Goal: Contribute content: Add original content to the website for others to see

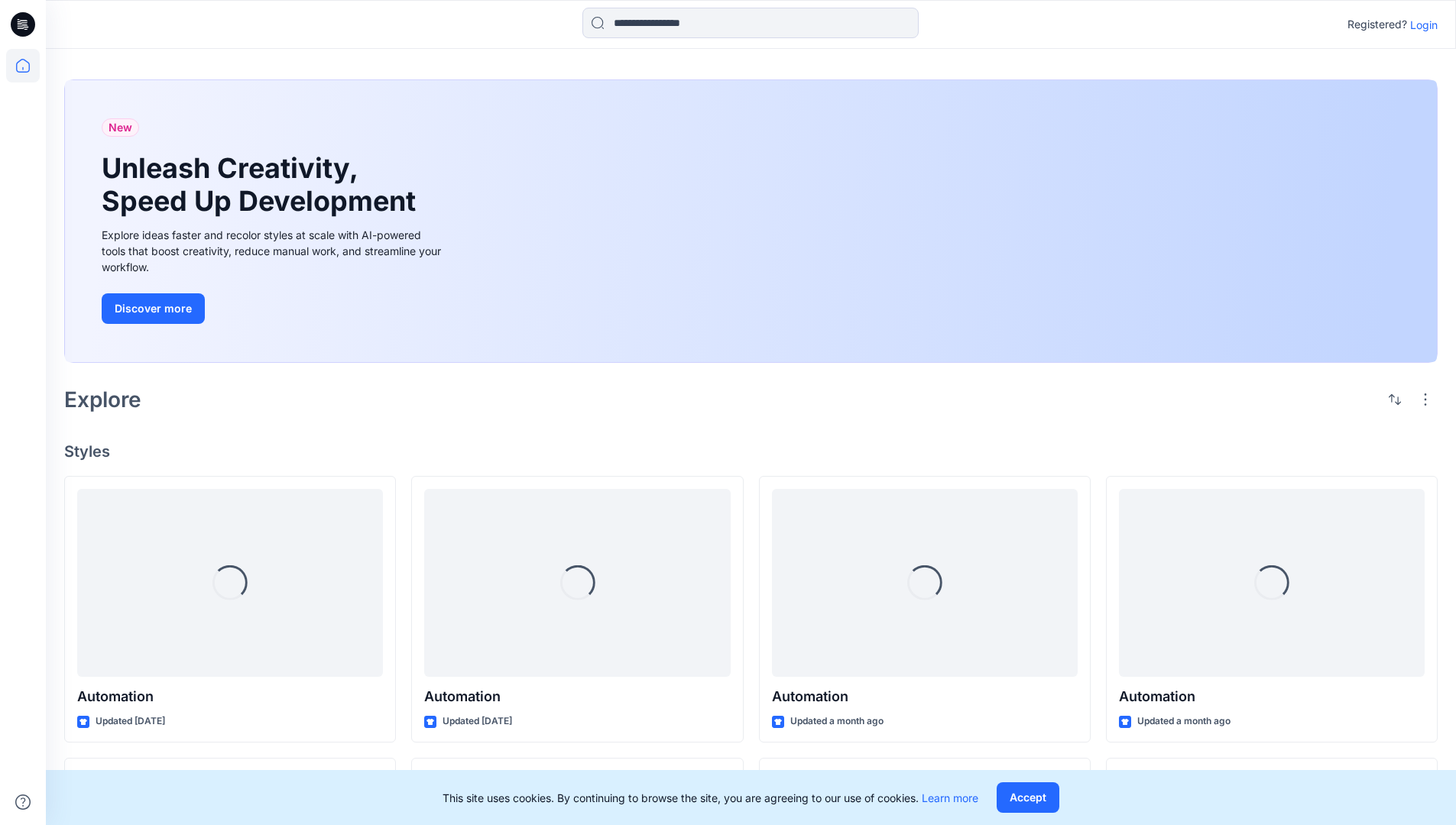
click at [1420, 24] on p "Login" at bounding box center [1424, 24] width 27 height 16
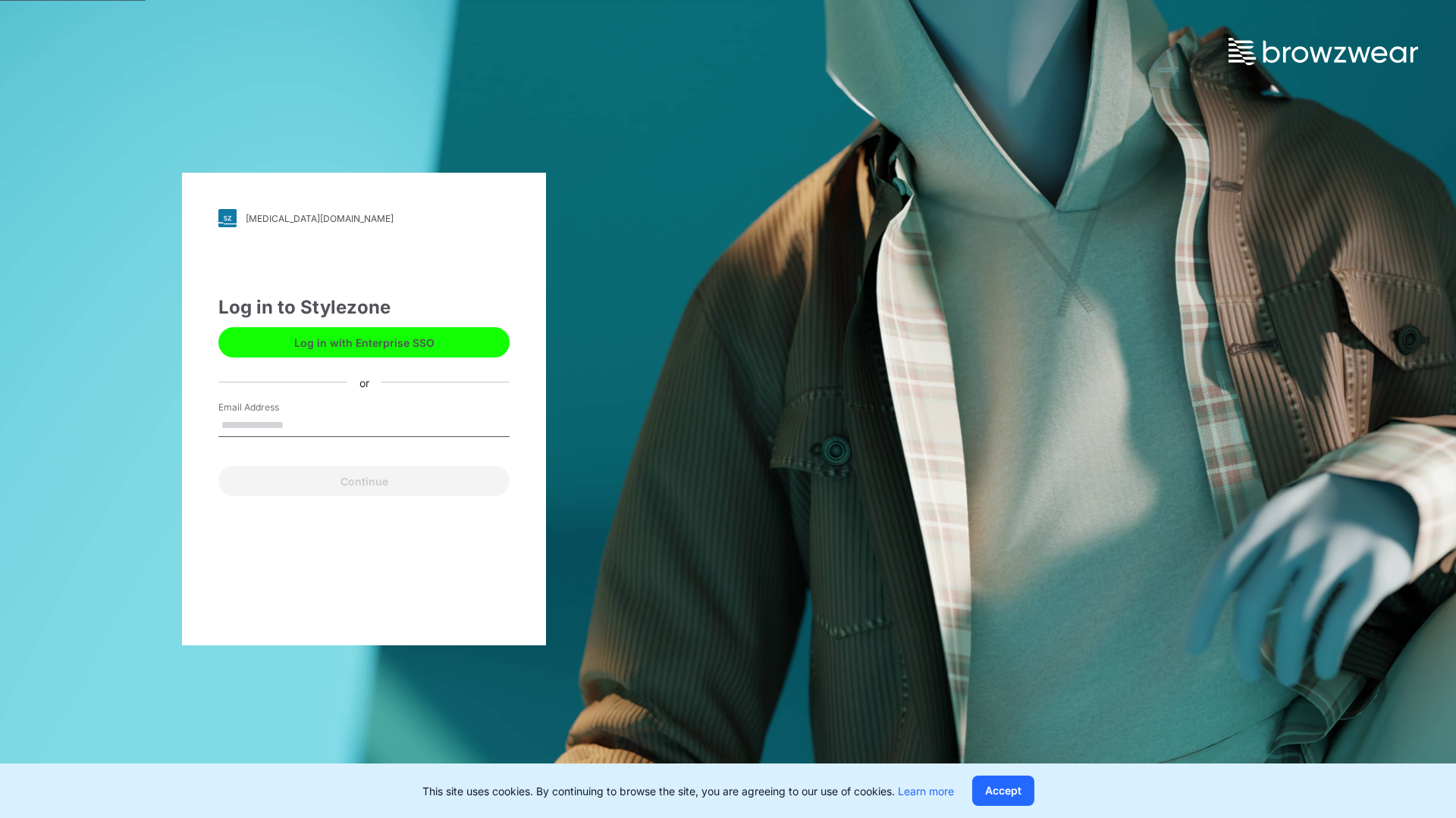
click at [300, 424] on input "Email Address" at bounding box center [364, 426] width 291 height 23
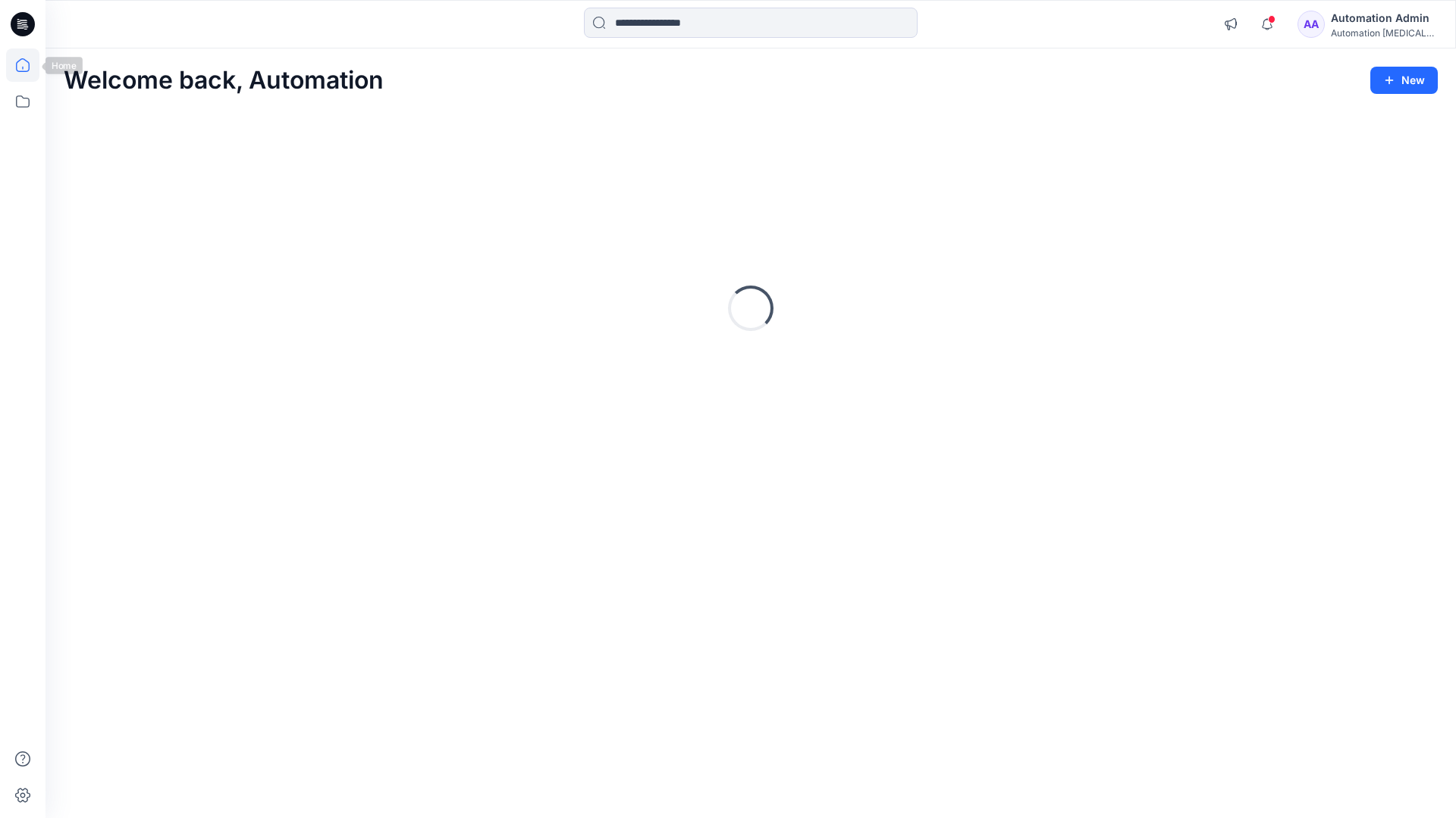
click at [29, 65] on icon at bounding box center [22, 65] width 14 height 14
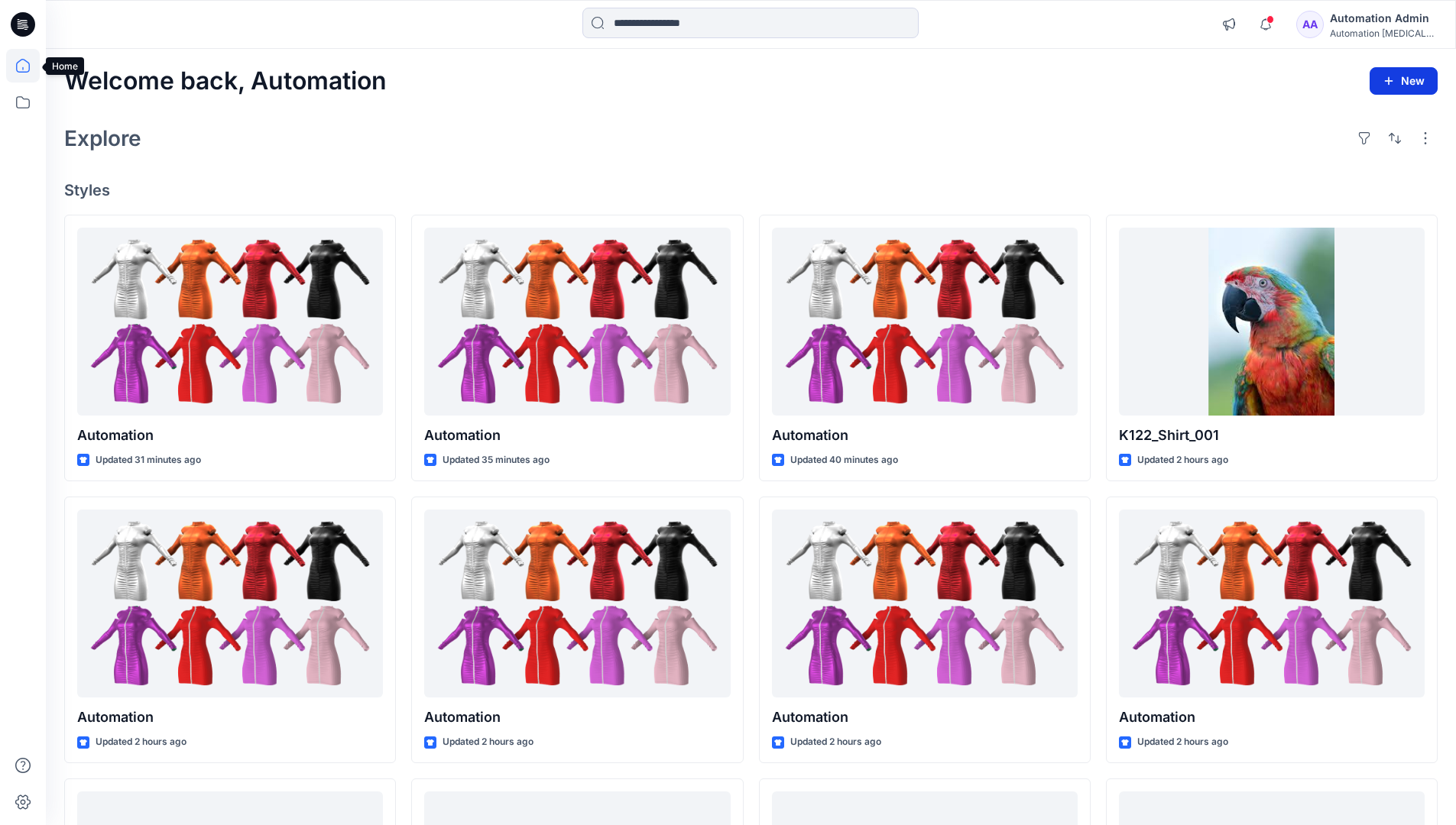
click at [1396, 73] on button "New" at bounding box center [1403, 81] width 68 height 27
click at [1358, 120] on p "New Style" at bounding box center [1356, 119] width 52 height 19
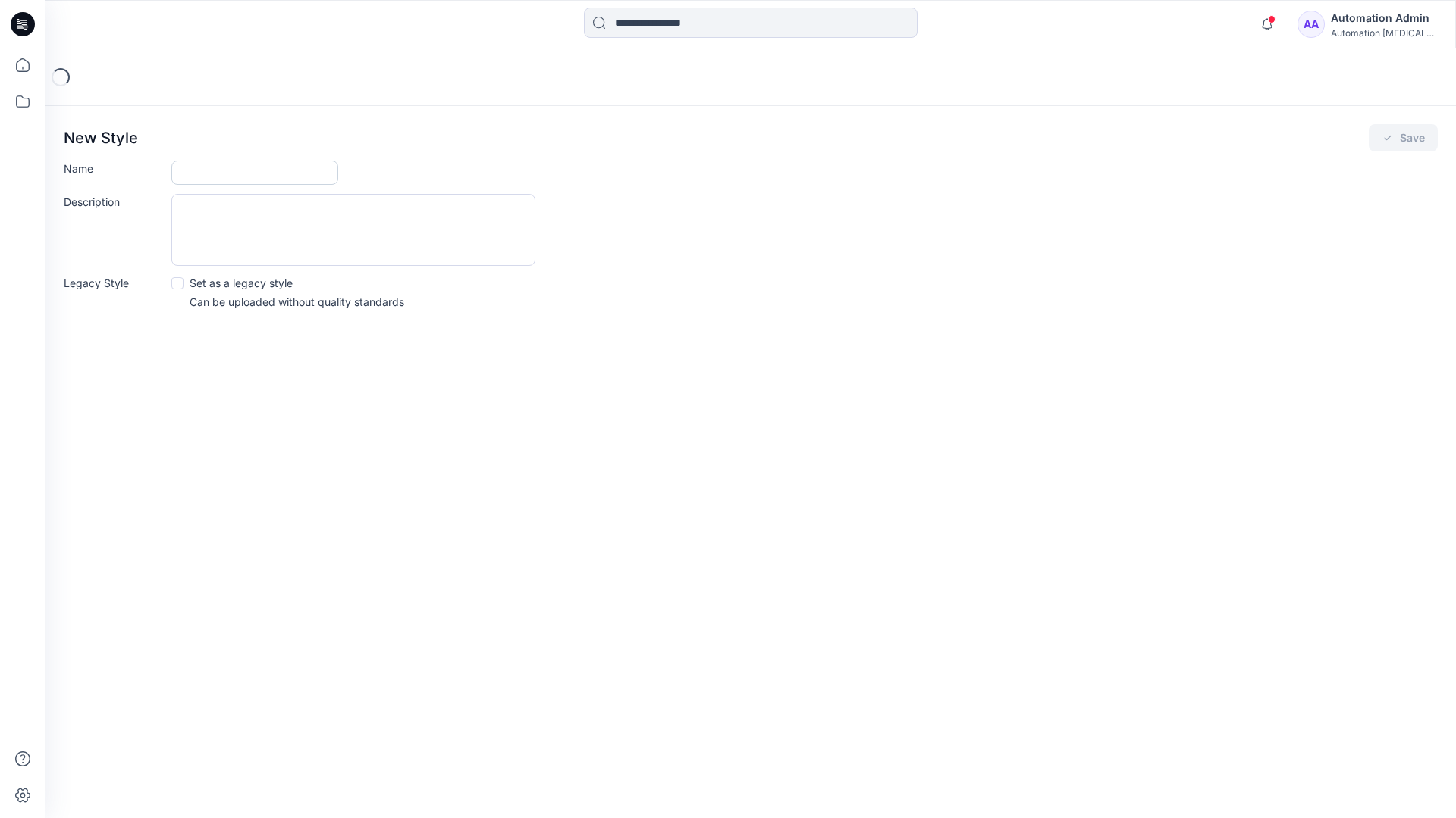
click at [186, 174] on input "Name" at bounding box center [254, 172] width 166 height 24
click at [286, 165] on input "Name" at bounding box center [254, 172] width 166 height 24
type input "**********"
click at [1413, 134] on button "Save" at bounding box center [1402, 138] width 69 height 27
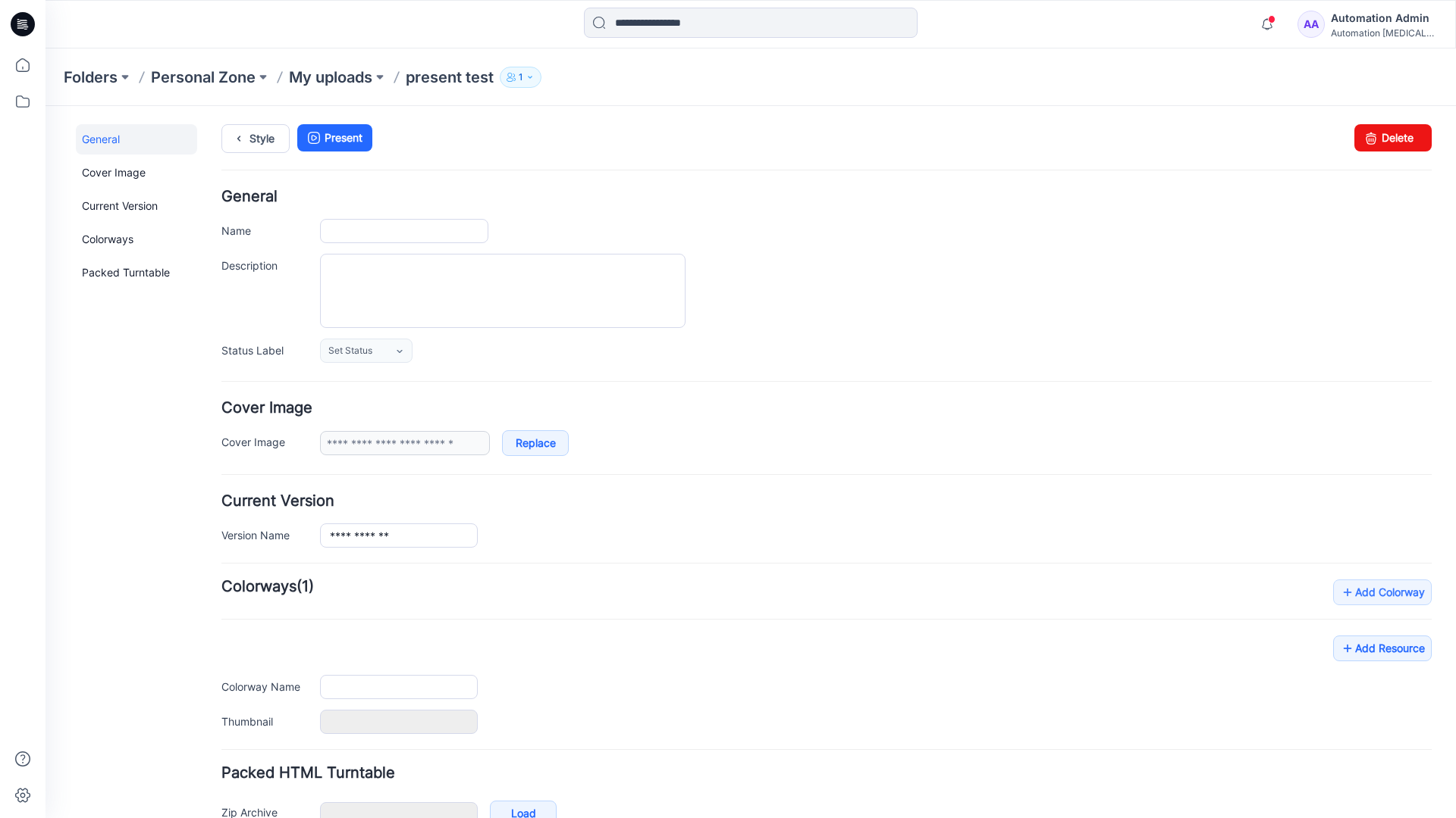
type input "**********"
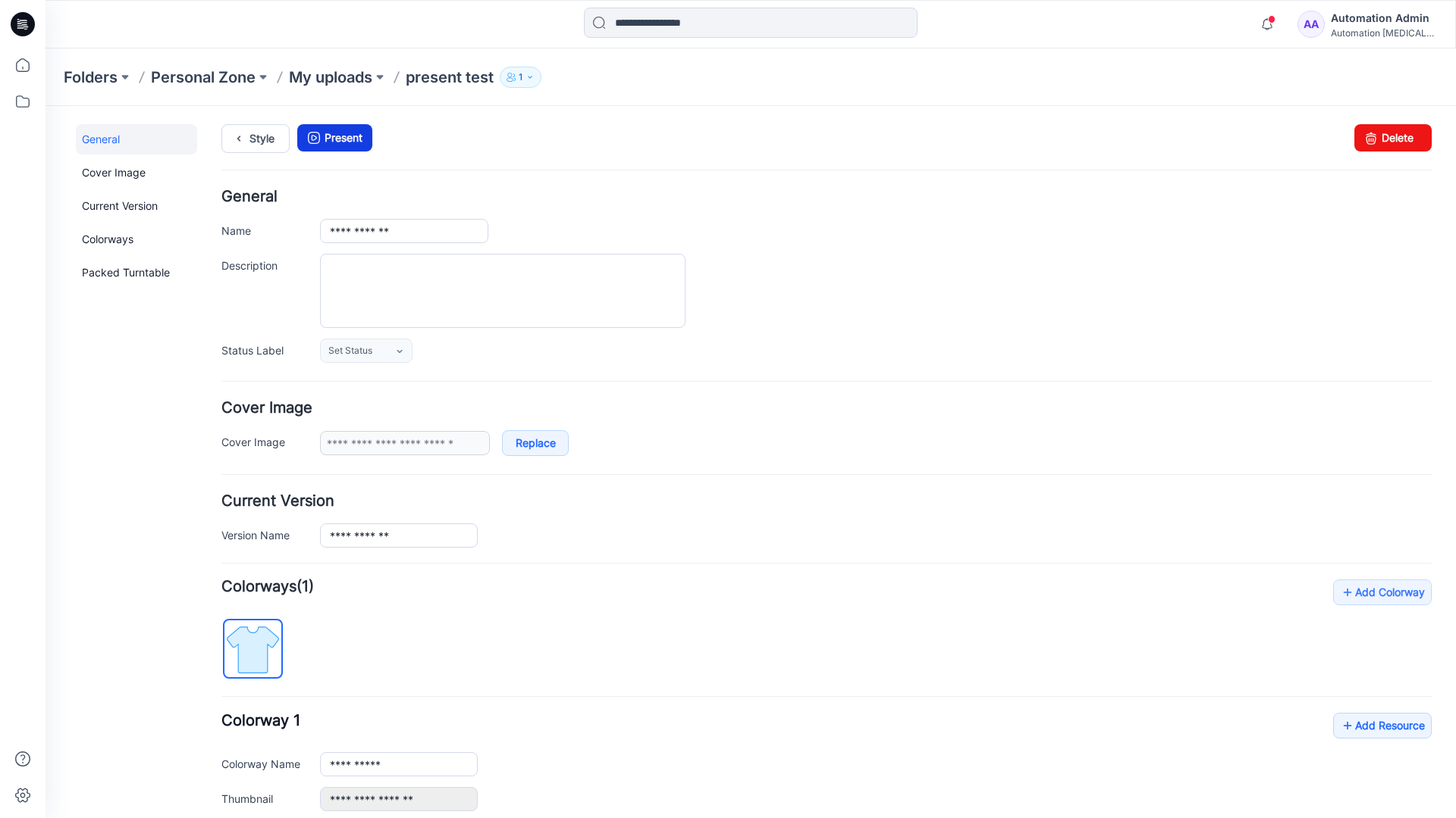
click at [340, 137] on link "Present" at bounding box center [335, 138] width 75 height 27
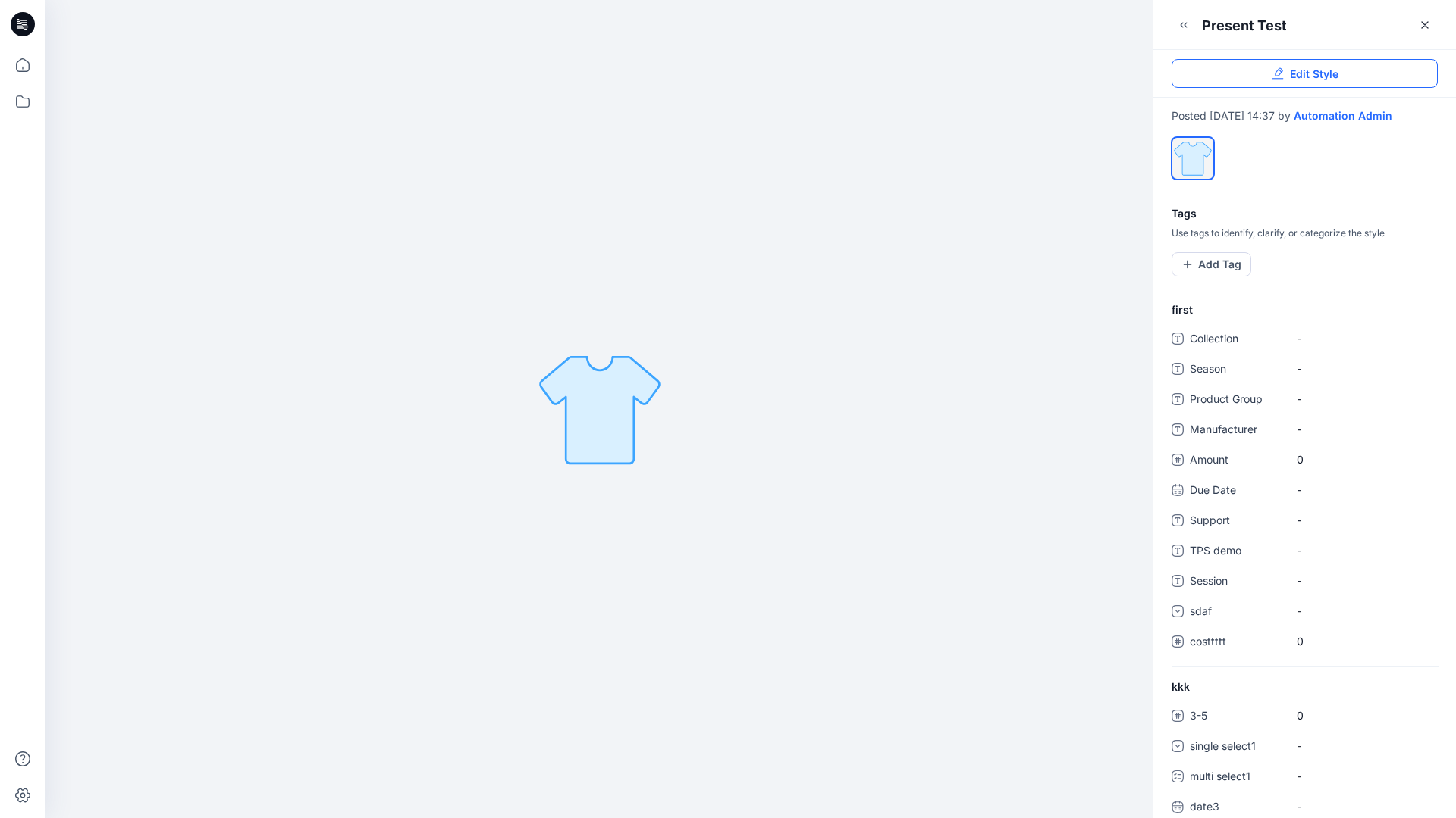
click at [1343, 75] on link "Edit Style" at bounding box center [1304, 73] width 266 height 29
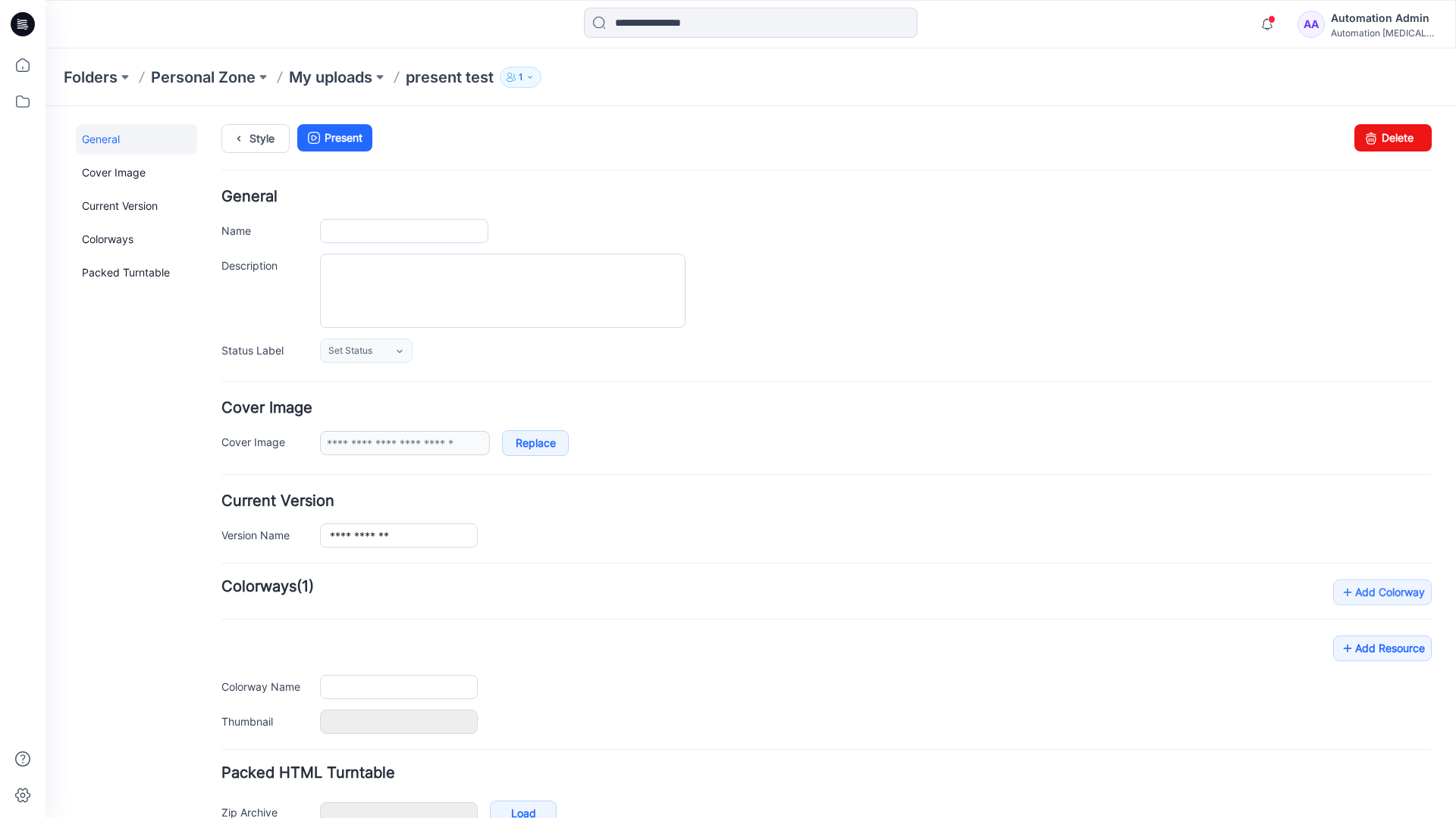
type input "**********"
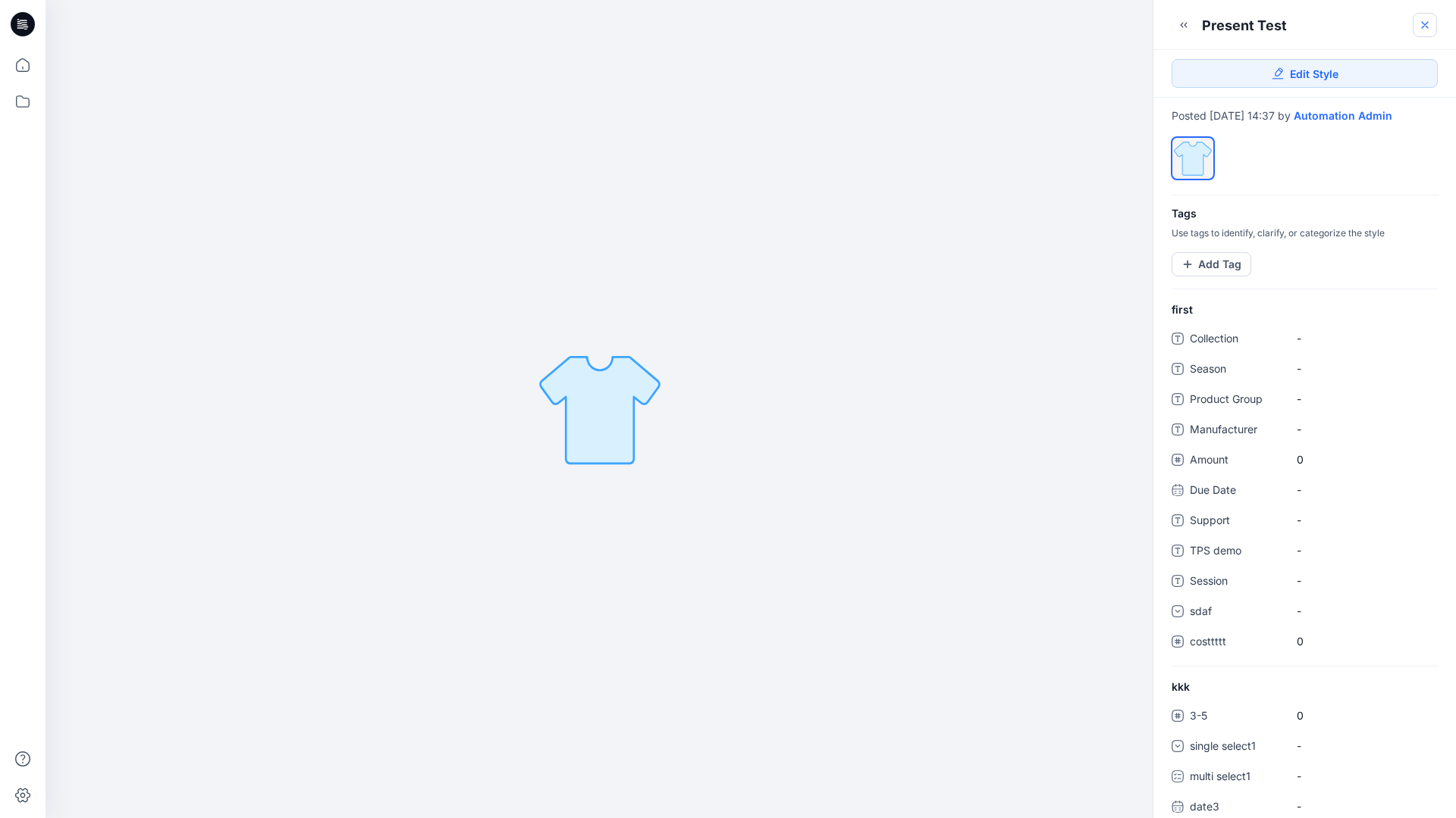
click at [1424, 27] on icon at bounding box center [1424, 25] width 13 height 13
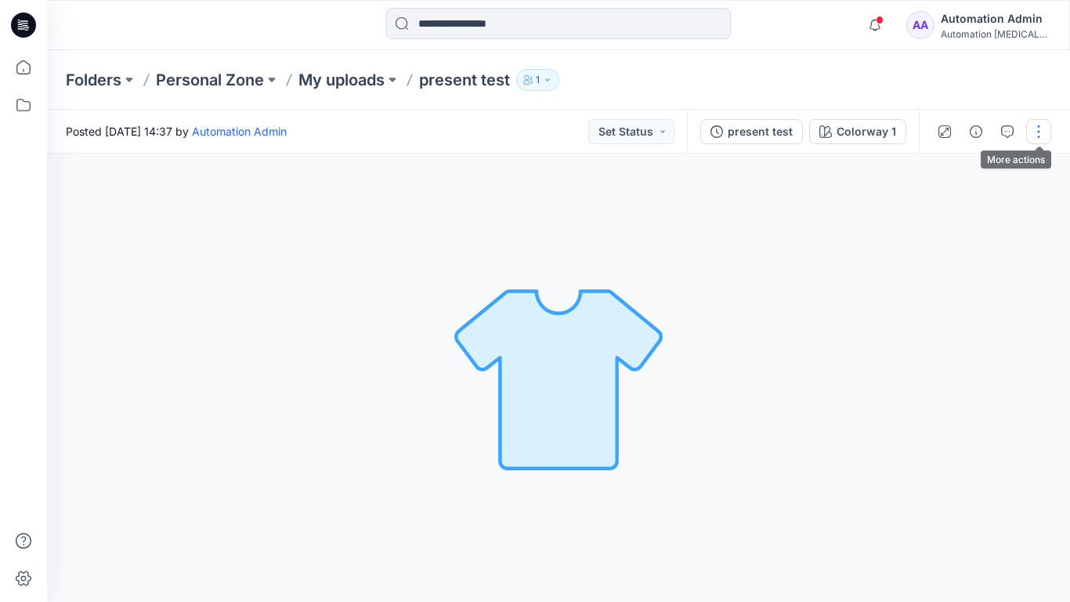
click at [1038, 138] on button "button" at bounding box center [1039, 131] width 25 height 25
click at [929, 166] on p "Present" at bounding box center [948, 168] width 39 height 16
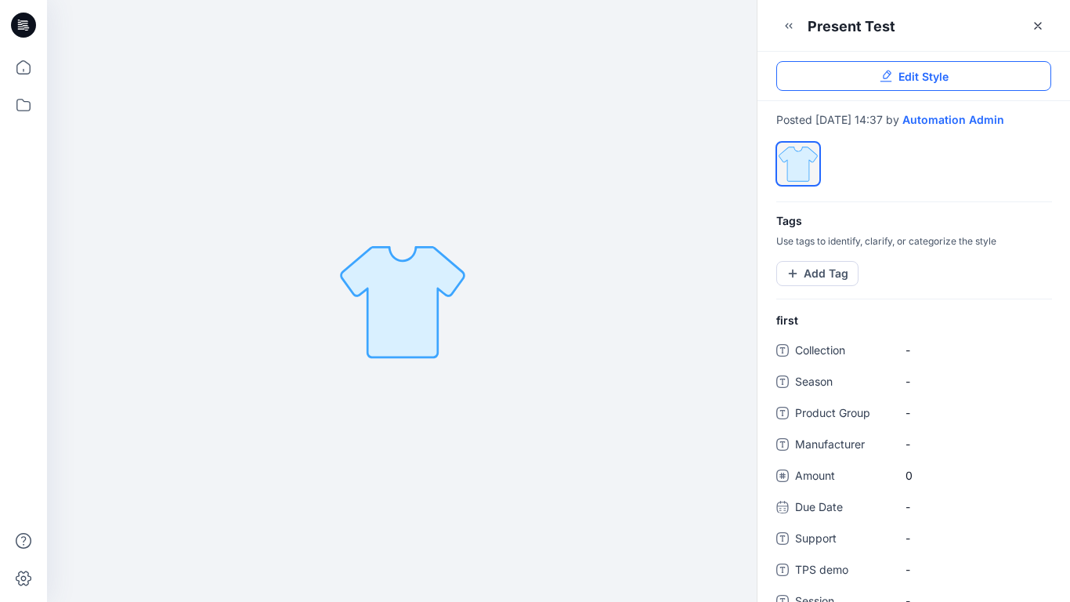
click at [1022, 74] on link "Edit Style" at bounding box center [914, 76] width 275 height 30
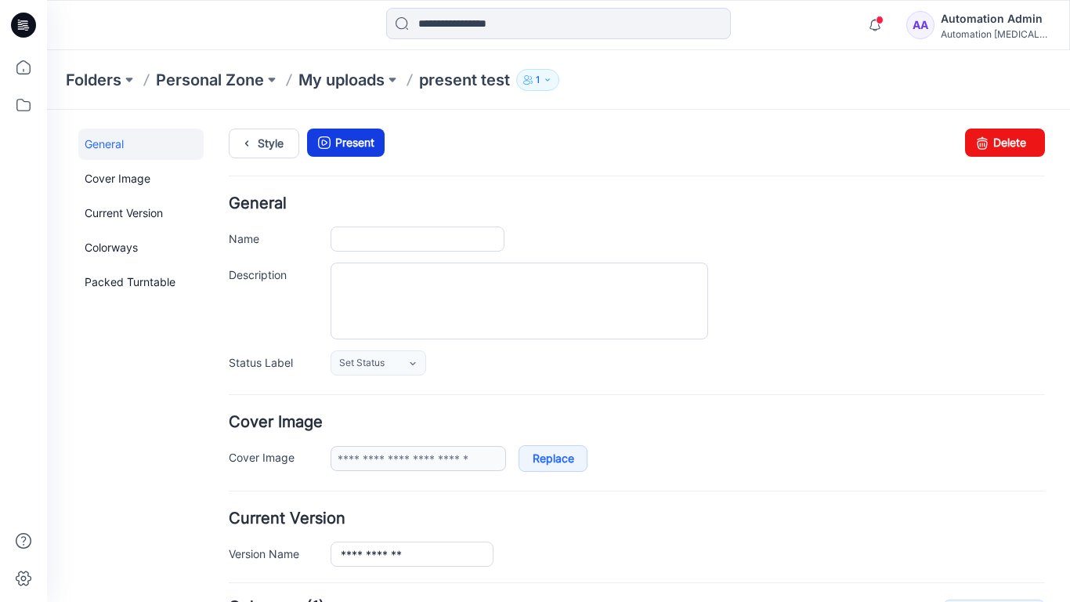
click at [358, 139] on link "Present" at bounding box center [346, 143] width 78 height 28
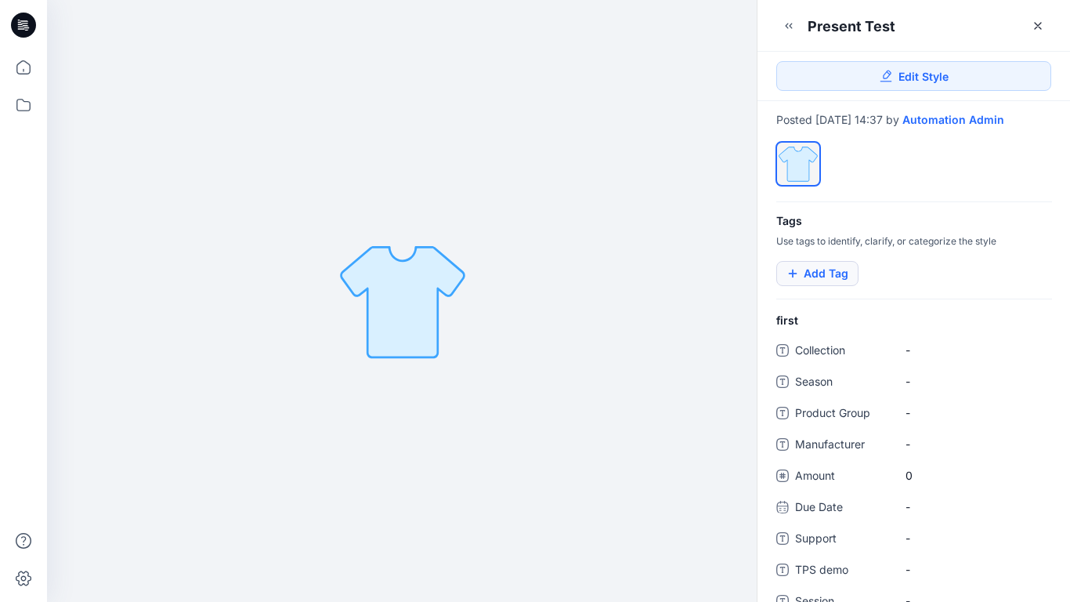
click at [827, 285] on button "Add Tag" at bounding box center [818, 273] width 82 height 25
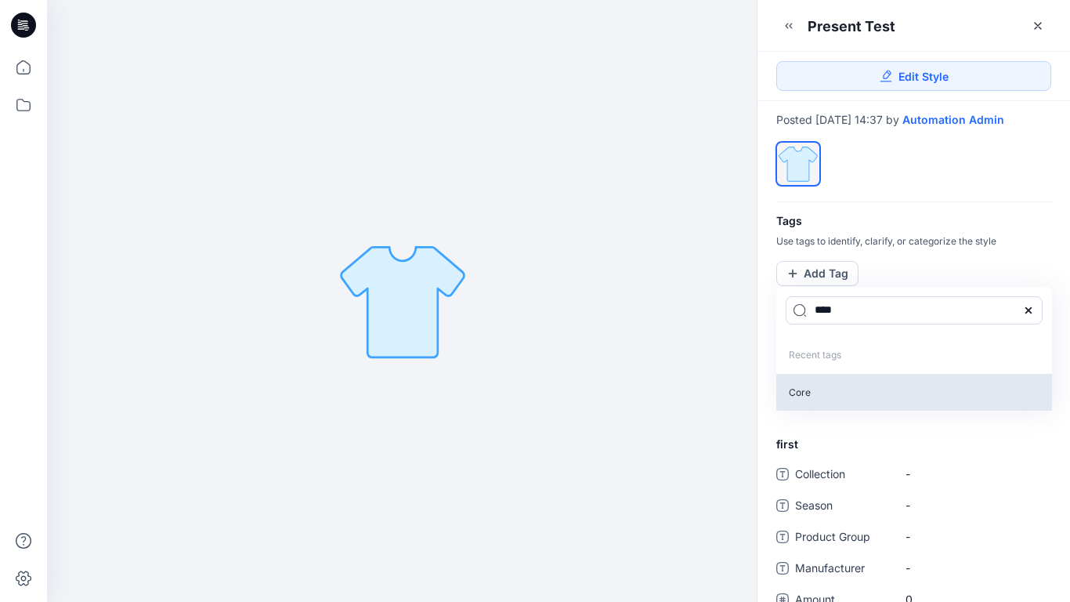
type input "****"
click at [799, 405] on p "Core" at bounding box center [915, 392] width 276 height 37
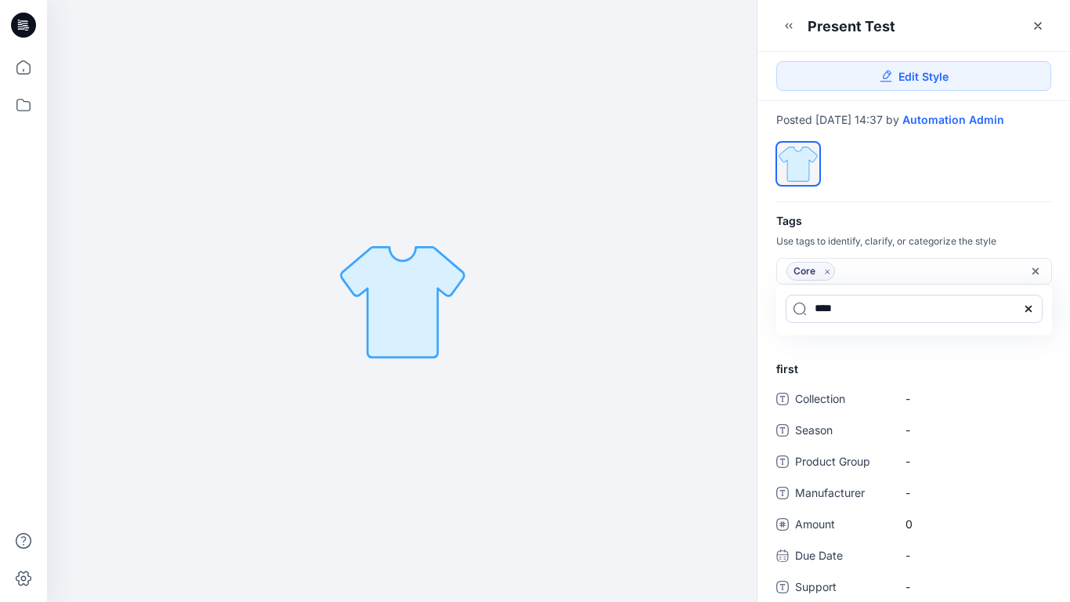
click at [1034, 315] on icon at bounding box center [1029, 308] width 13 height 13
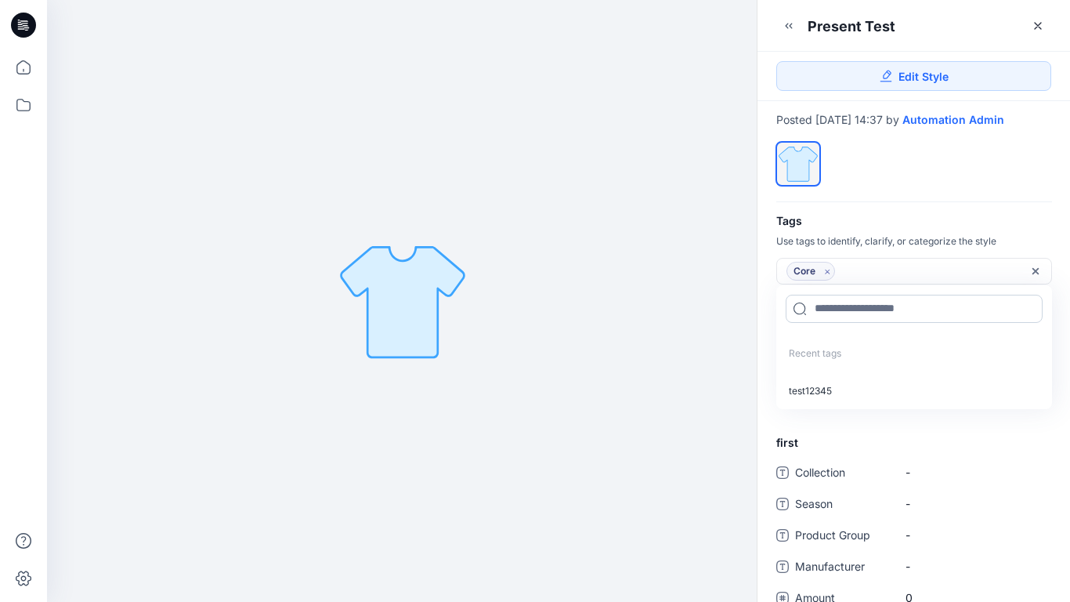
click at [862, 318] on input at bounding box center [914, 309] width 257 height 28
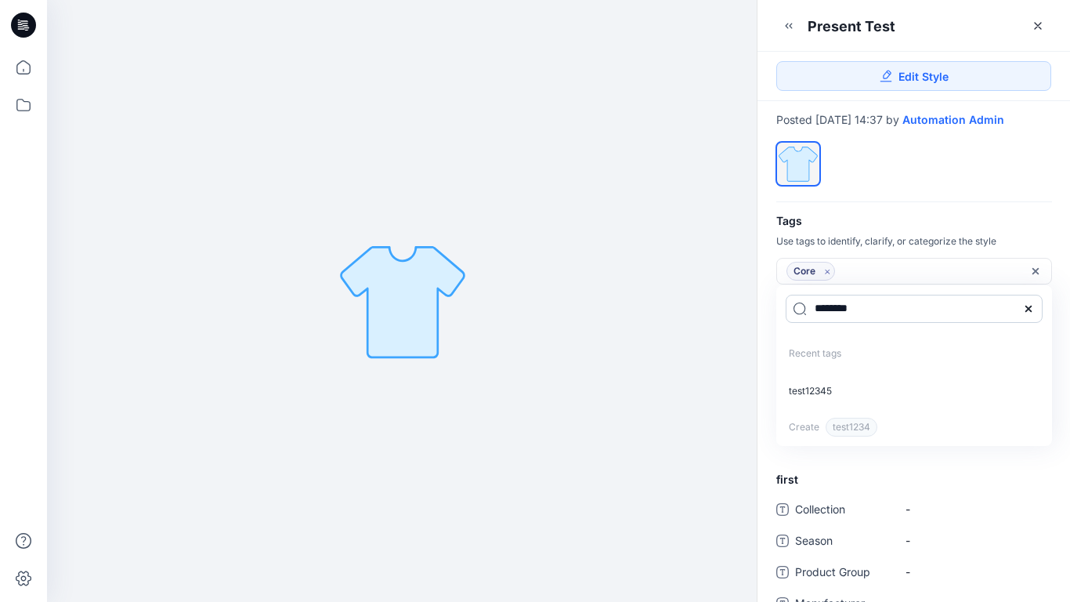
type input "*********"
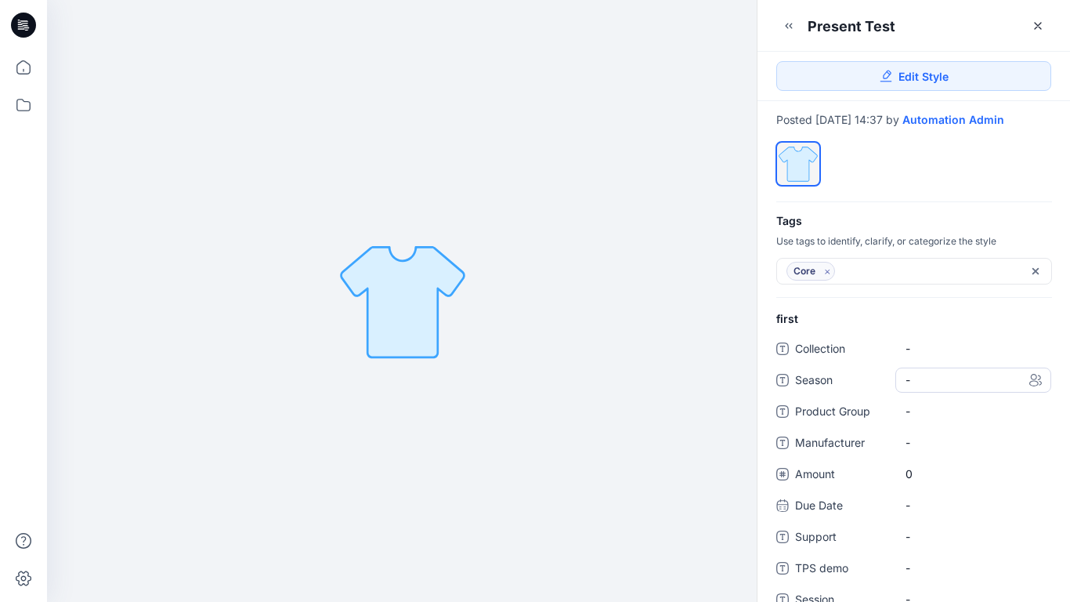
click at [922, 388] on span "-" at bounding box center [974, 379] width 136 height 16
type textarea "*****"
click at [967, 419] on Group "-" at bounding box center [974, 411] width 136 height 16
type textarea "****"
click at [914, 450] on span "-" at bounding box center [974, 442] width 136 height 16
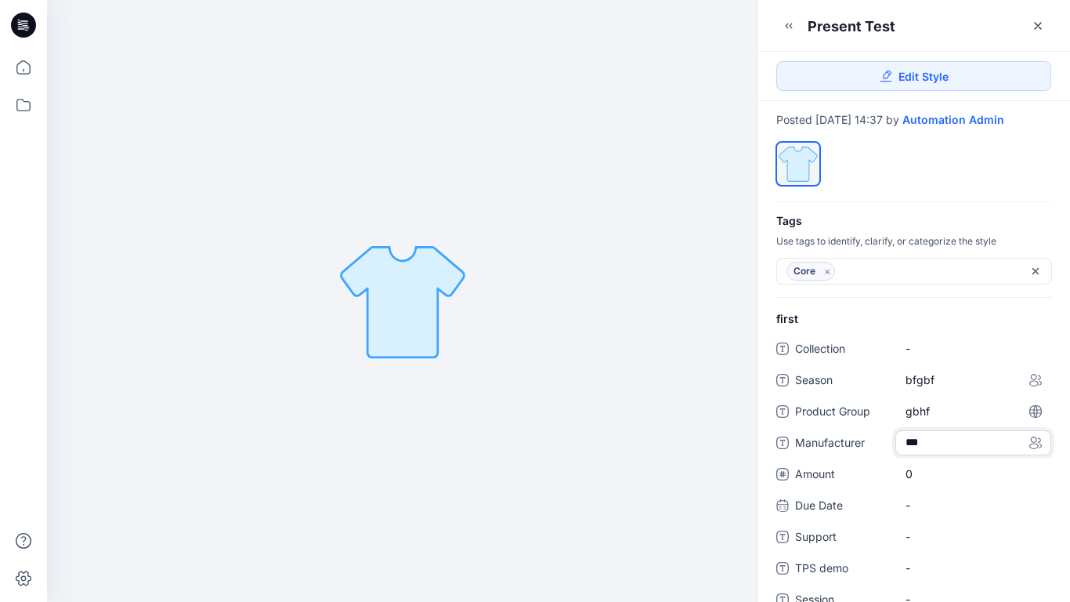
type textarea "****"
click at [917, 482] on span "0" at bounding box center [974, 473] width 136 height 16
type input "*"
click at [918, 518] on div "-" at bounding box center [974, 505] width 156 height 25
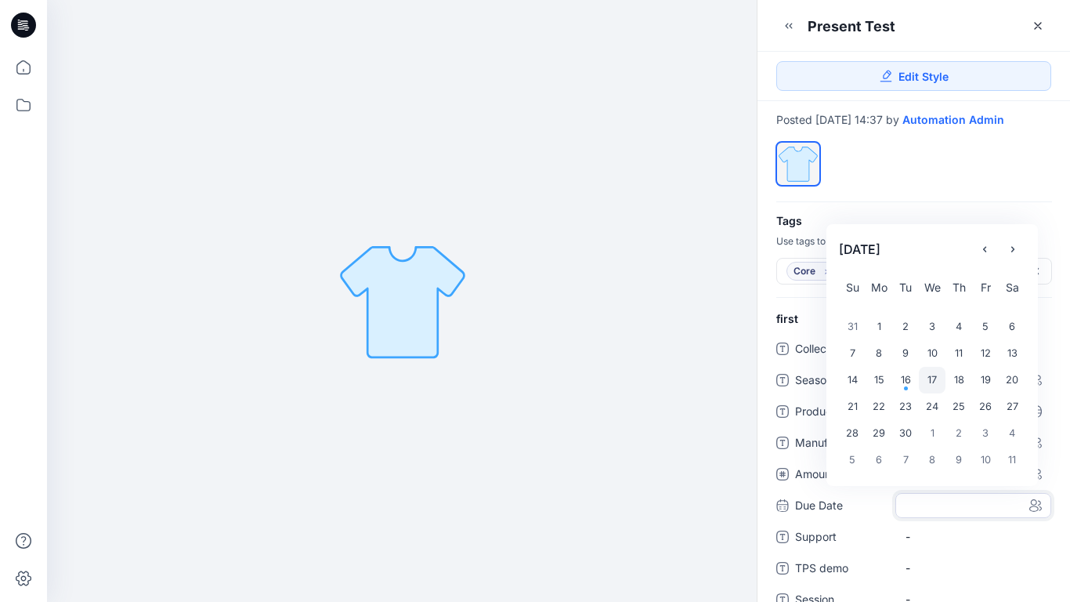
click at [937, 390] on div "17" at bounding box center [932, 380] width 27 height 27
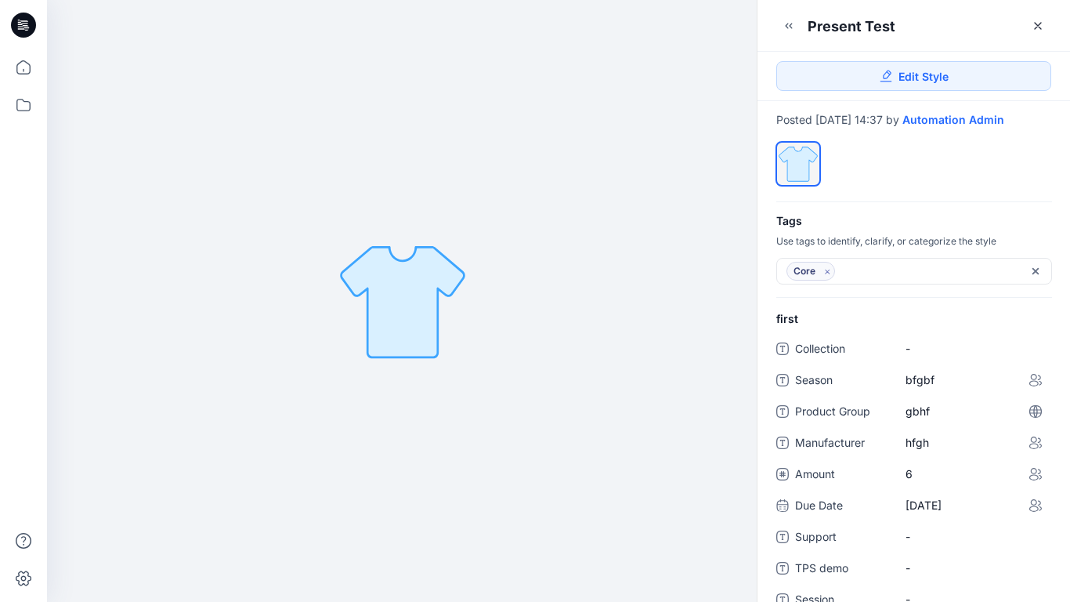
scroll to position [343, 0]
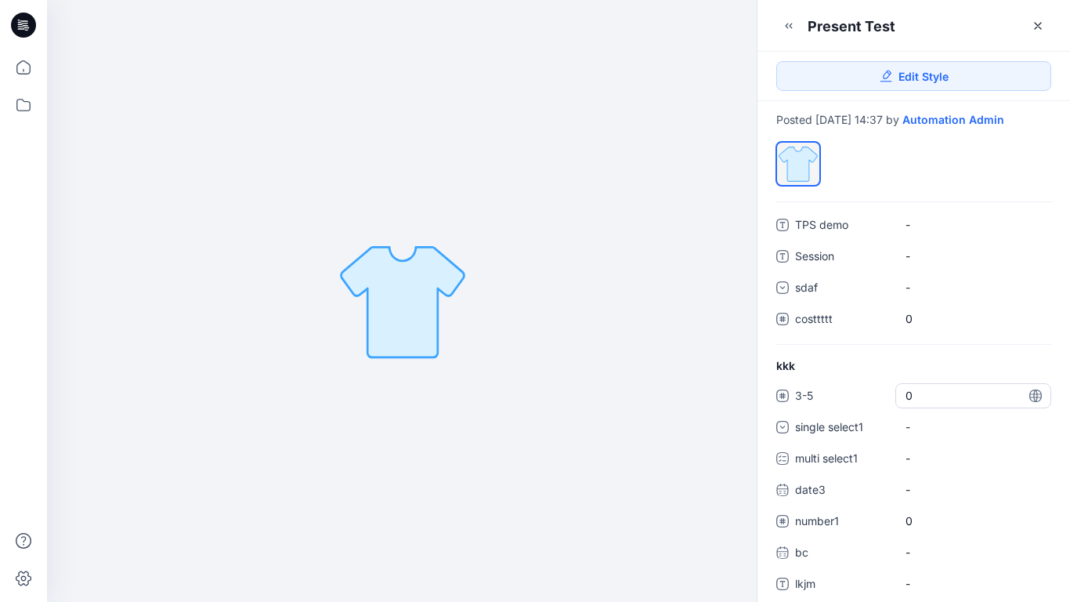
click at [914, 404] on span "0" at bounding box center [974, 395] width 136 height 16
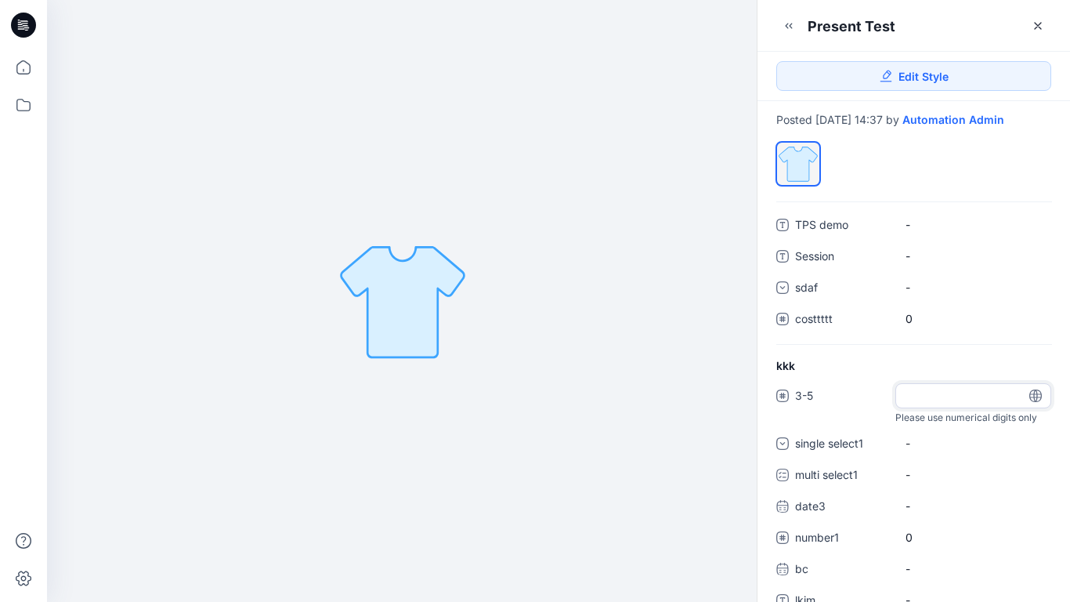
type input "*"
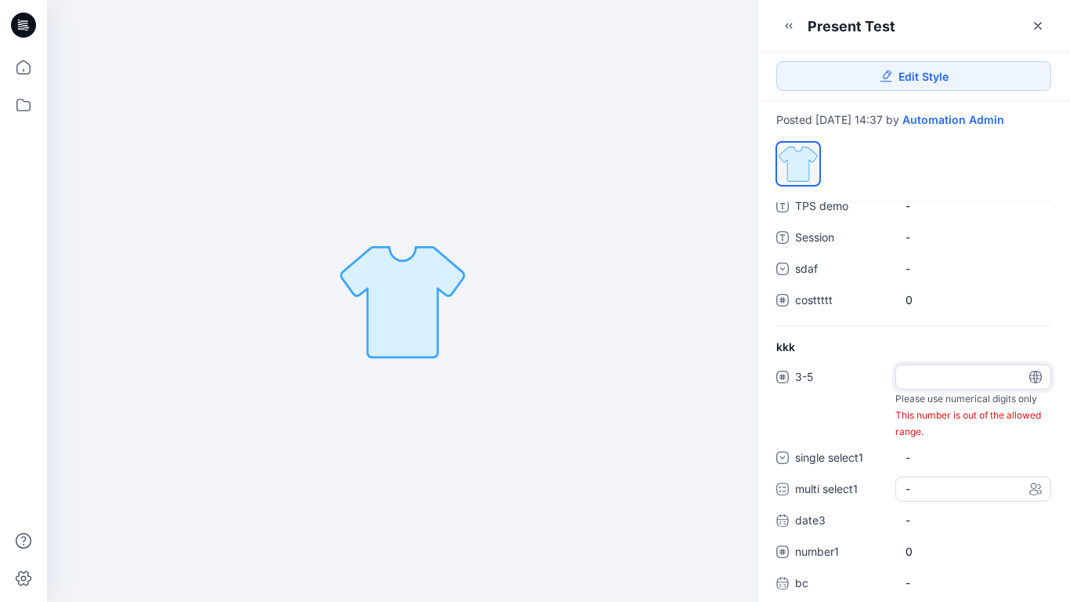
click at [946, 502] on div "3-5 * Please use numerical digits only This number is out of the allowed range.…" at bounding box center [914, 502] width 275 height 276
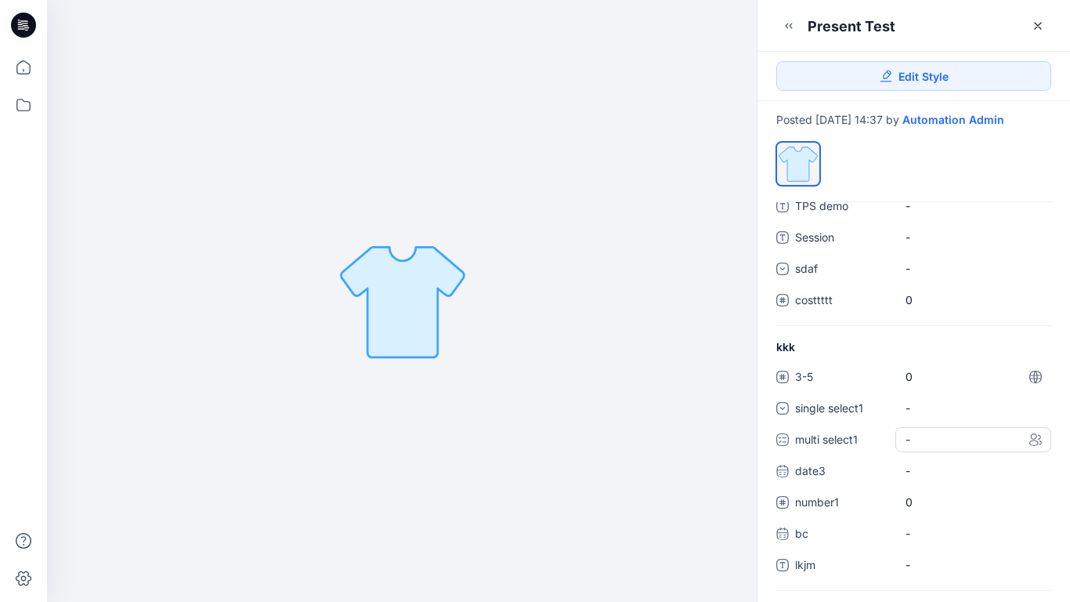
click at [940, 452] on div "-" at bounding box center [974, 439] width 156 height 25
click at [919, 480] on span at bounding box center [915, 474] width 13 height 13
click at [914, 513] on span at bounding box center [915, 507] width 13 height 13
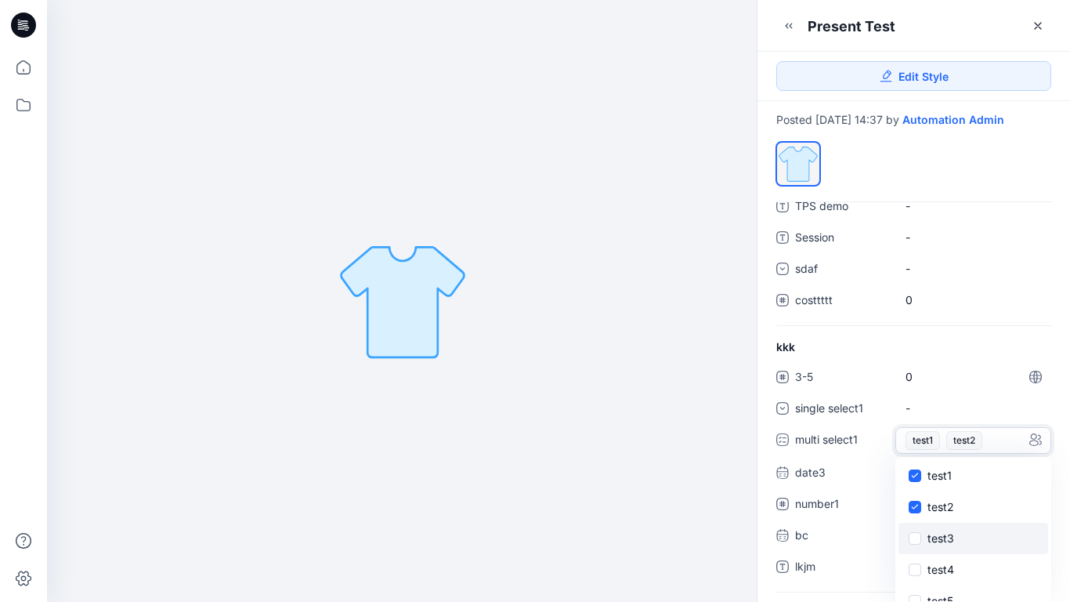
click at [914, 545] on span at bounding box center [915, 538] width 13 height 13
click at [915, 478] on icon at bounding box center [914, 475] width 7 height 5
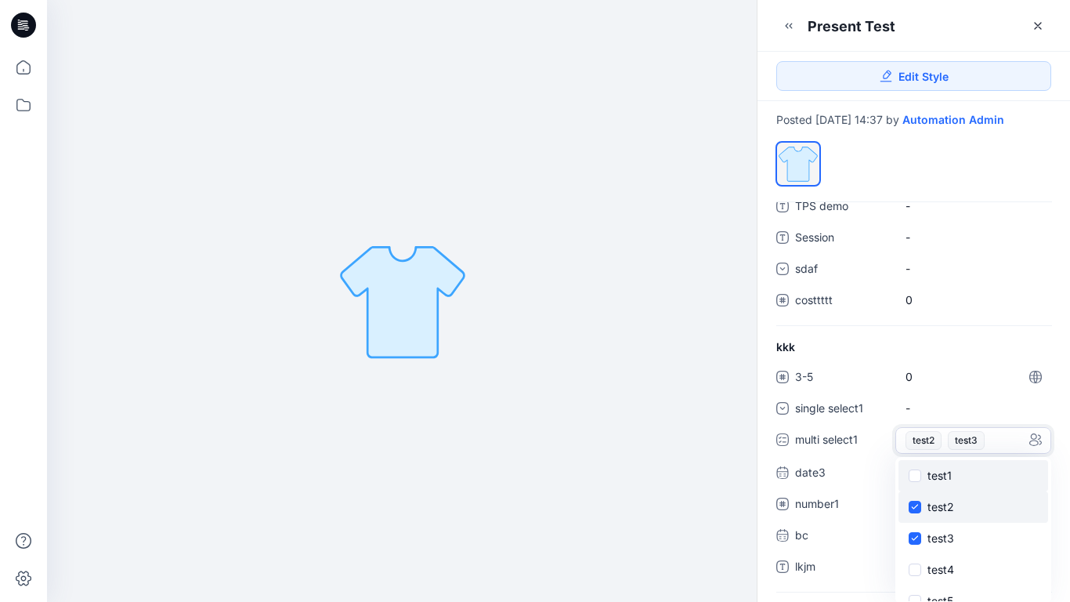
click at [915, 513] on span at bounding box center [915, 507] width 13 height 13
click at [916, 545] on span at bounding box center [915, 538] width 13 height 13
click at [998, 355] on div "kkk 3-5 0 single select1 - multi select1 - test1 test2 test3 test4 test5 test6 …" at bounding box center [914, 465] width 313 height 252
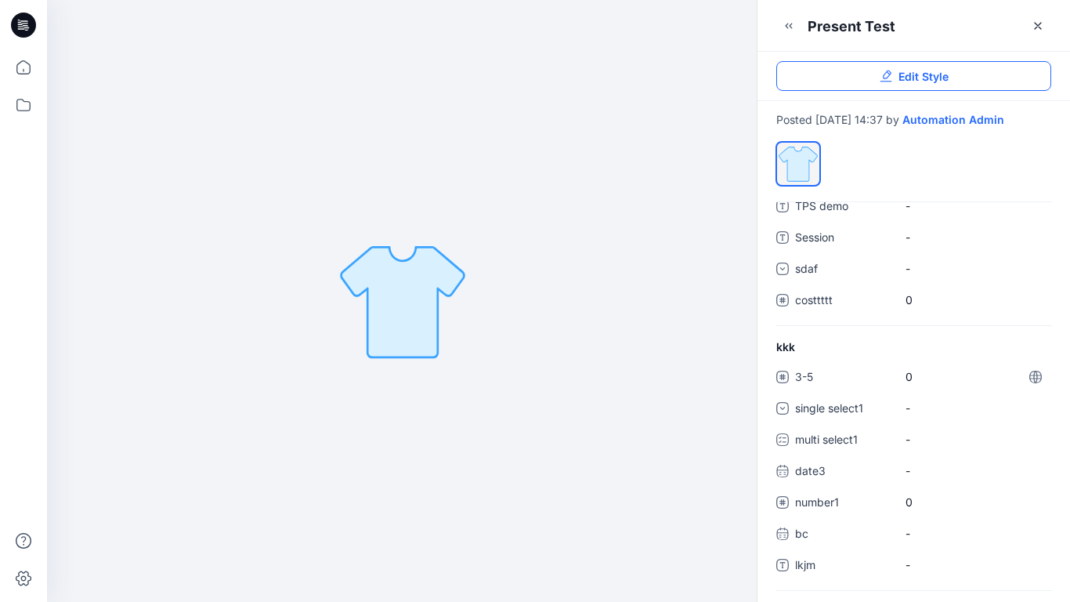
click at [918, 78] on span "Edit Style" at bounding box center [924, 76] width 50 height 16
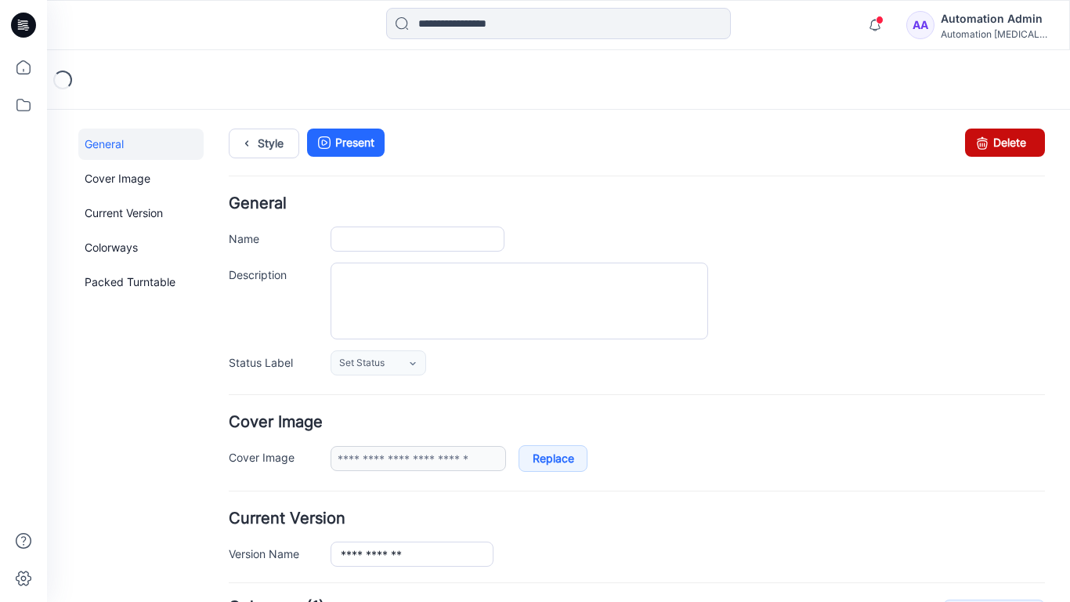
click at [980, 137] on icon at bounding box center [983, 143] width 22 height 28
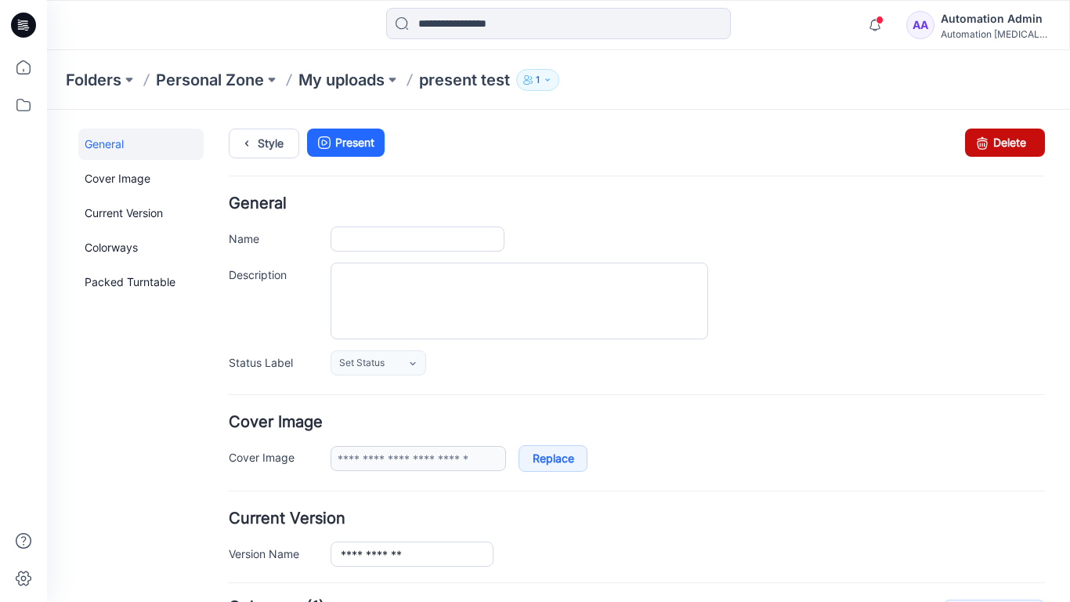
type input "**********"
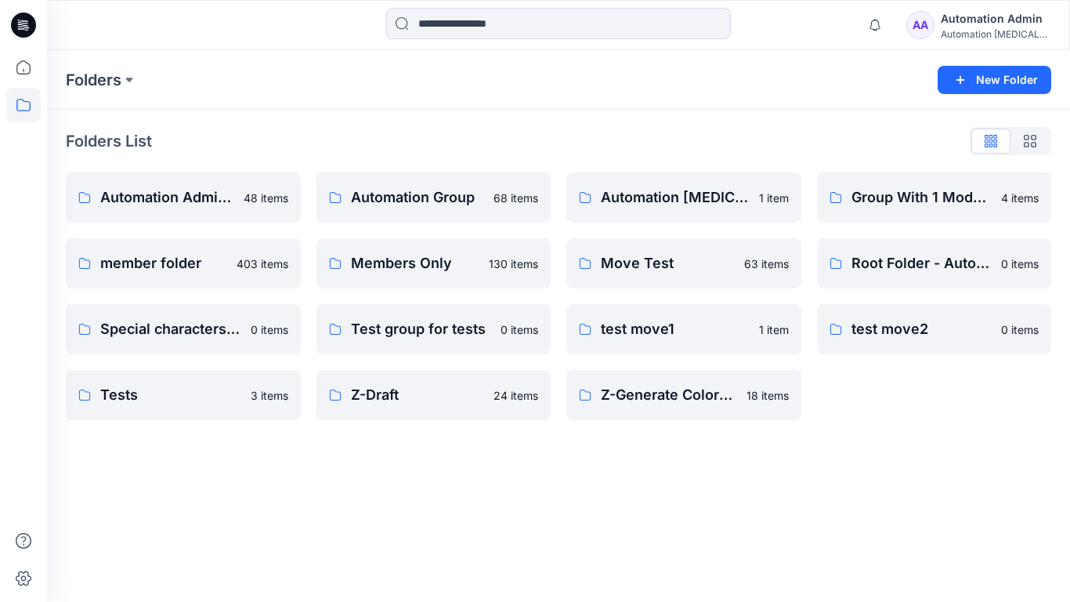
click at [984, 24] on div "Automation Admin" at bounding box center [996, 18] width 110 height 19
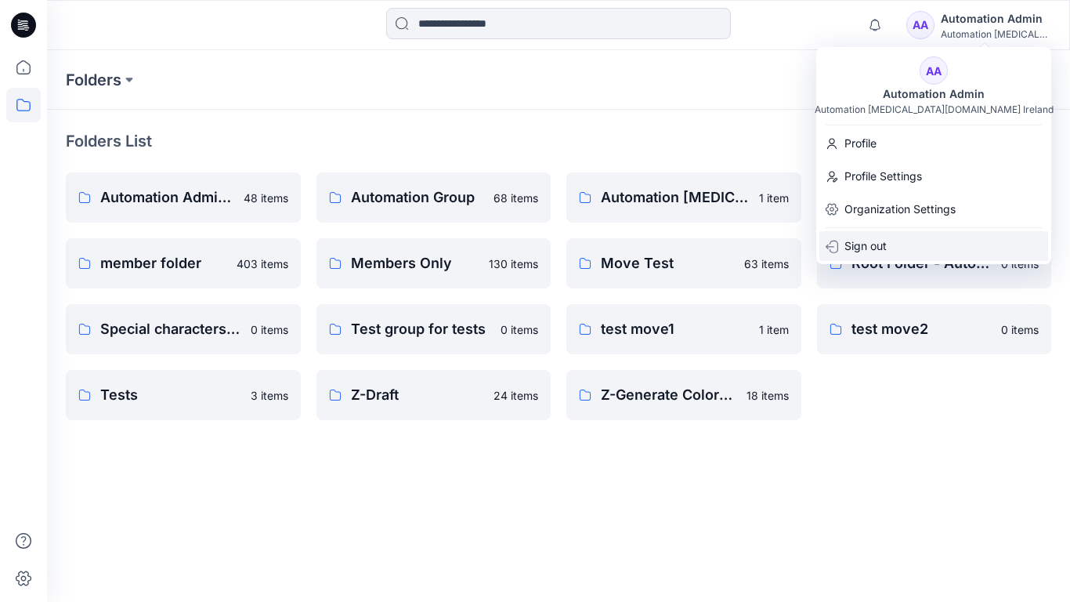
click at [907, 237] on div "Sign out" at bounding box center [934, 246] width 229 height 30
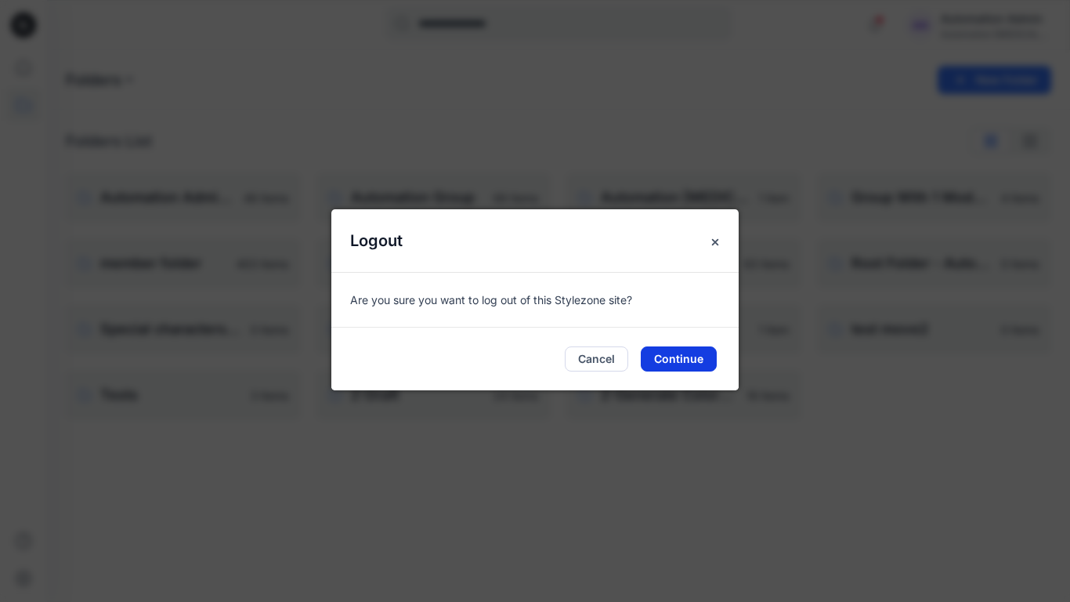
click at [706, 354] on button "Continue" at bounding box center [679, 358] width 76 height 25
